Goal: Task Accomplishment & Management: Manage account settings

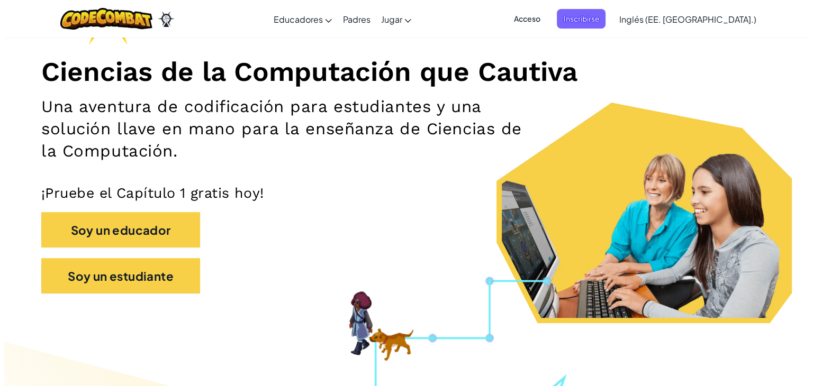
scroll to position [96, 0]
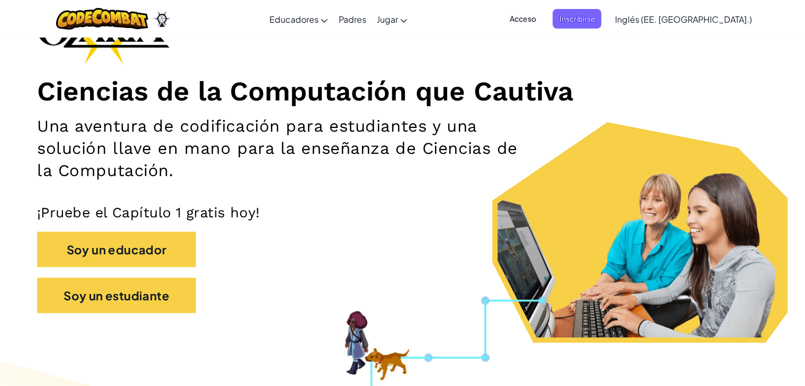
click at [542, 26] on span "Acceso" at bounding box center [522, 19] width 39 height 20
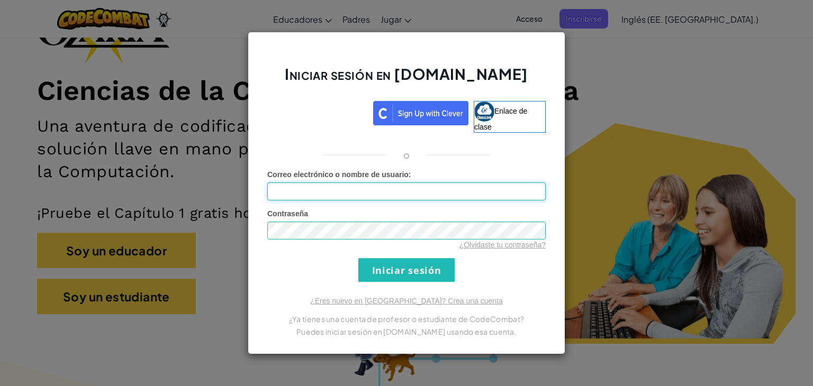
click at [472, 195] on input "Correo electrónico o nombre de usuario :" at bounding box center [406, 192] width 278 height 18
click at [404, 270] on input "Iniciar sesión" at bounding box center [406, 270] width 96 height 24
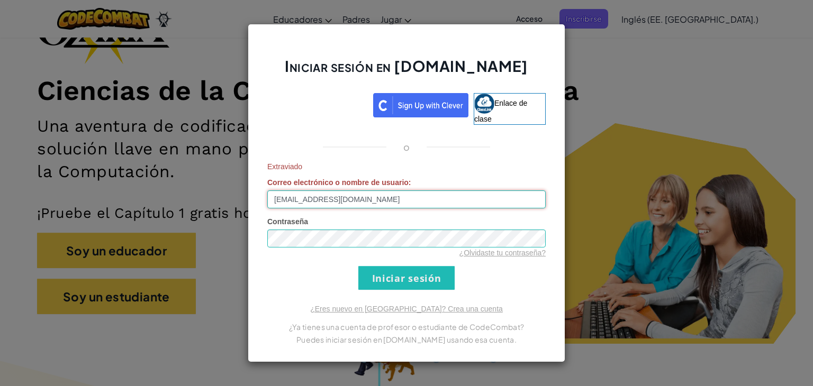
click at [382, 205] on input "al0715071@tecmilenio.mx" at bounding box center [406, 200] width 278 height 18
type input "al07150751@tecmilenio.mx"
click at [416, 274] on input "Iniciar sesión" at bounding box center [406, 278] width 96 height 24
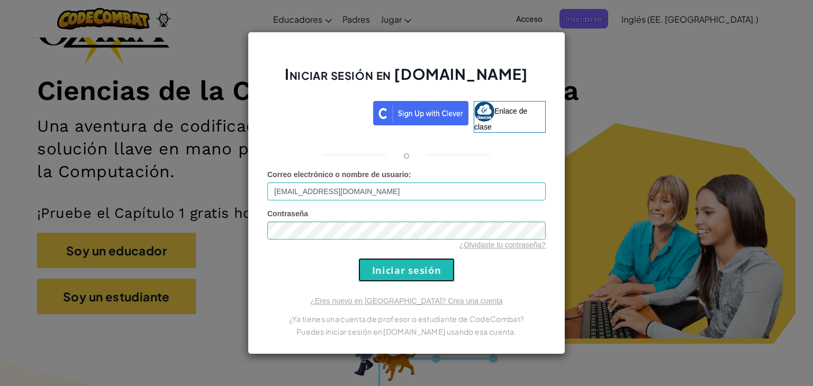
click at [416, 274] on input "Iniciar sesión" at bounding box center [406, 270] width 96 height 24
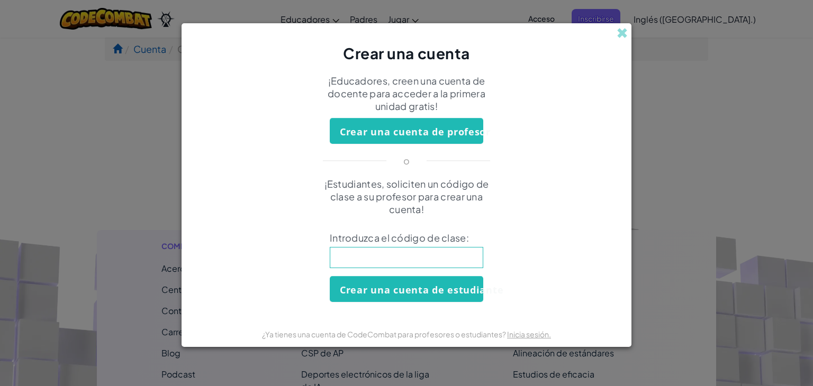
click at [428, 265] on input at bounding box center [406, 257] width 153 height 21
